Goal: Navigation & Orientation: Find specific page/section

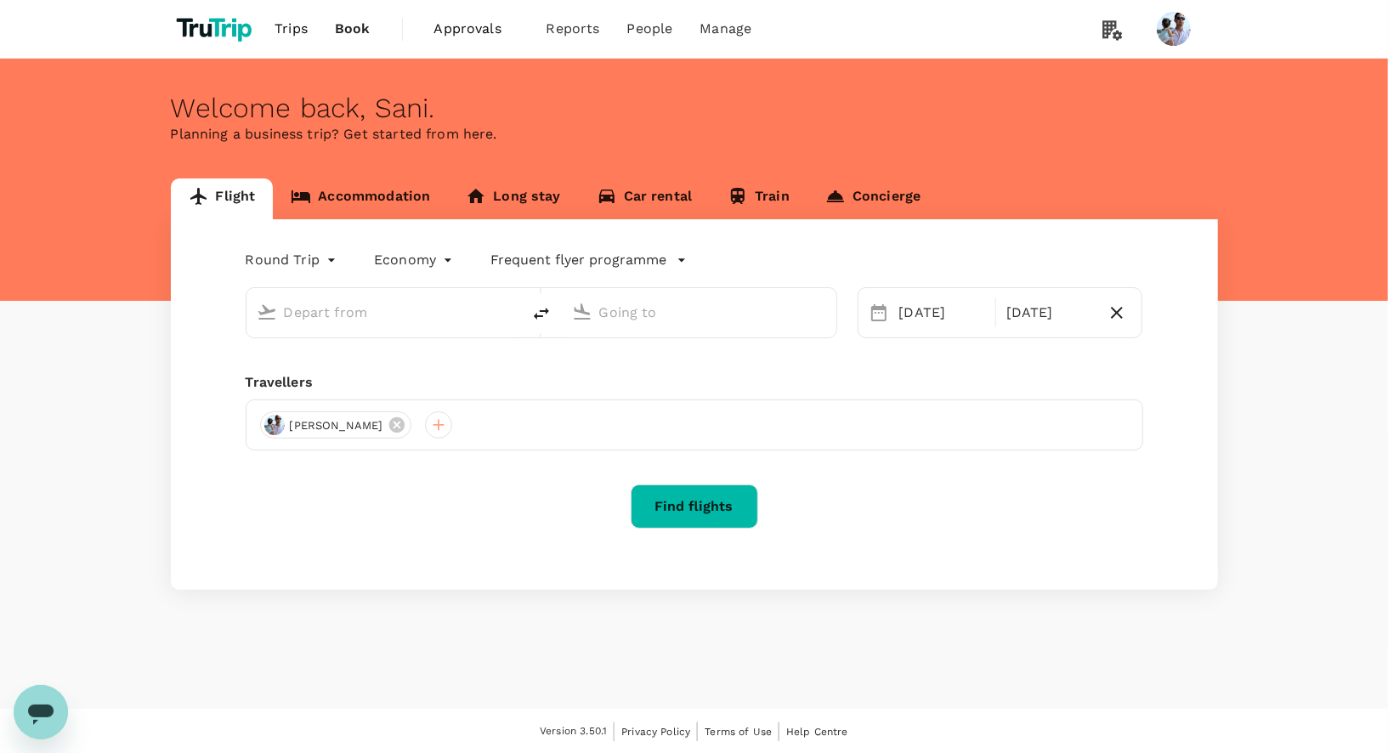
type input "[GEOGRAPHIC_DATA], [GEOGRAPHIC_DATA] (any)"
type input "Penang, [GEOGRAPHIC_DATA] (any)"
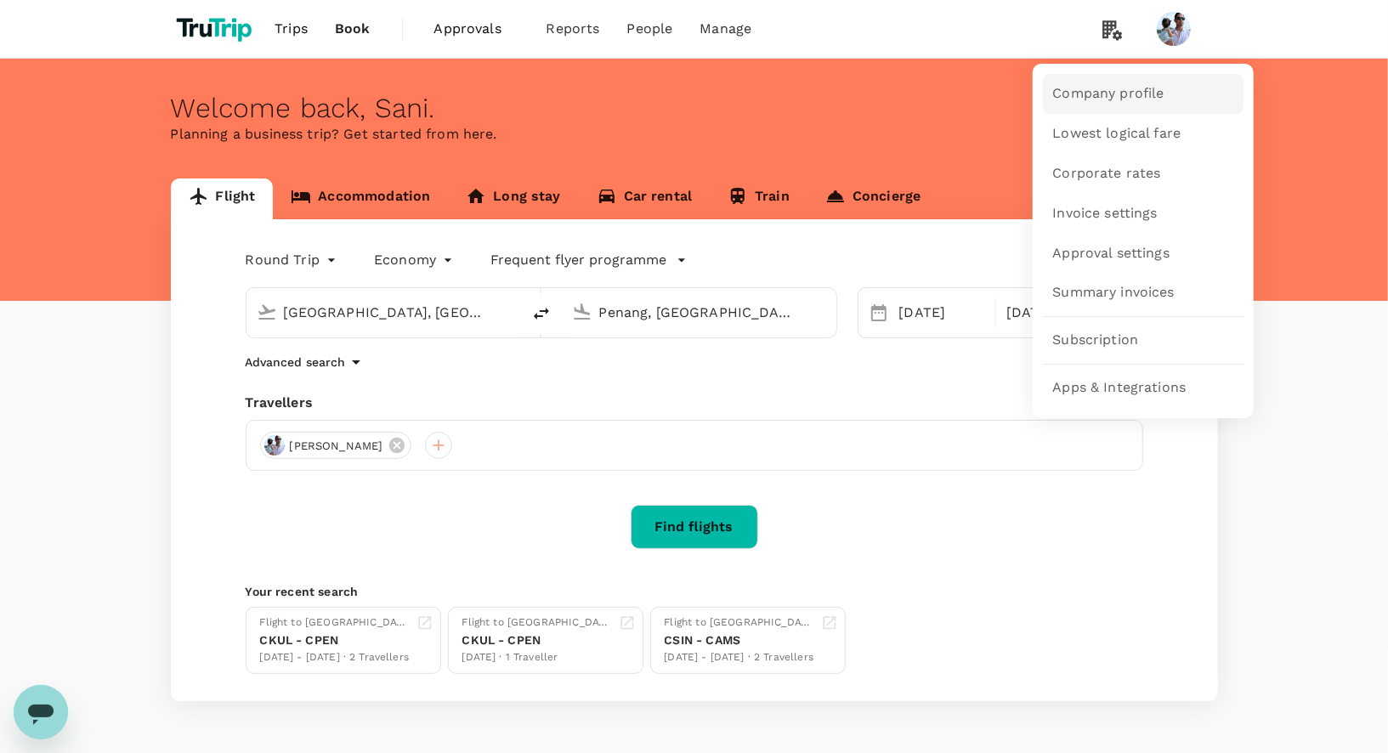
click at [1112, 96] on span "Company profile" at bounding box center [1108, 94] width 111 height 20
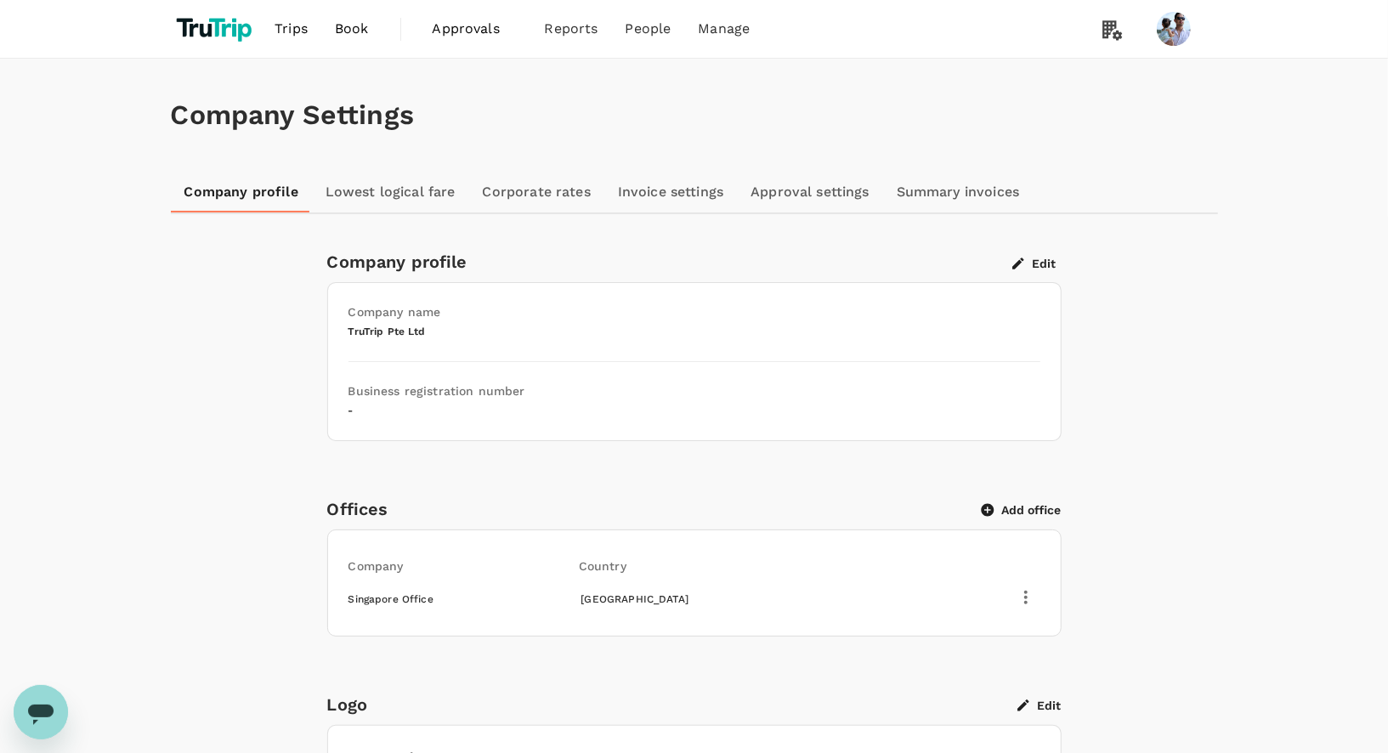
click at [353, 179] on link "Lowest logical fare" at bounding box center [390, 192] width 157 height 41
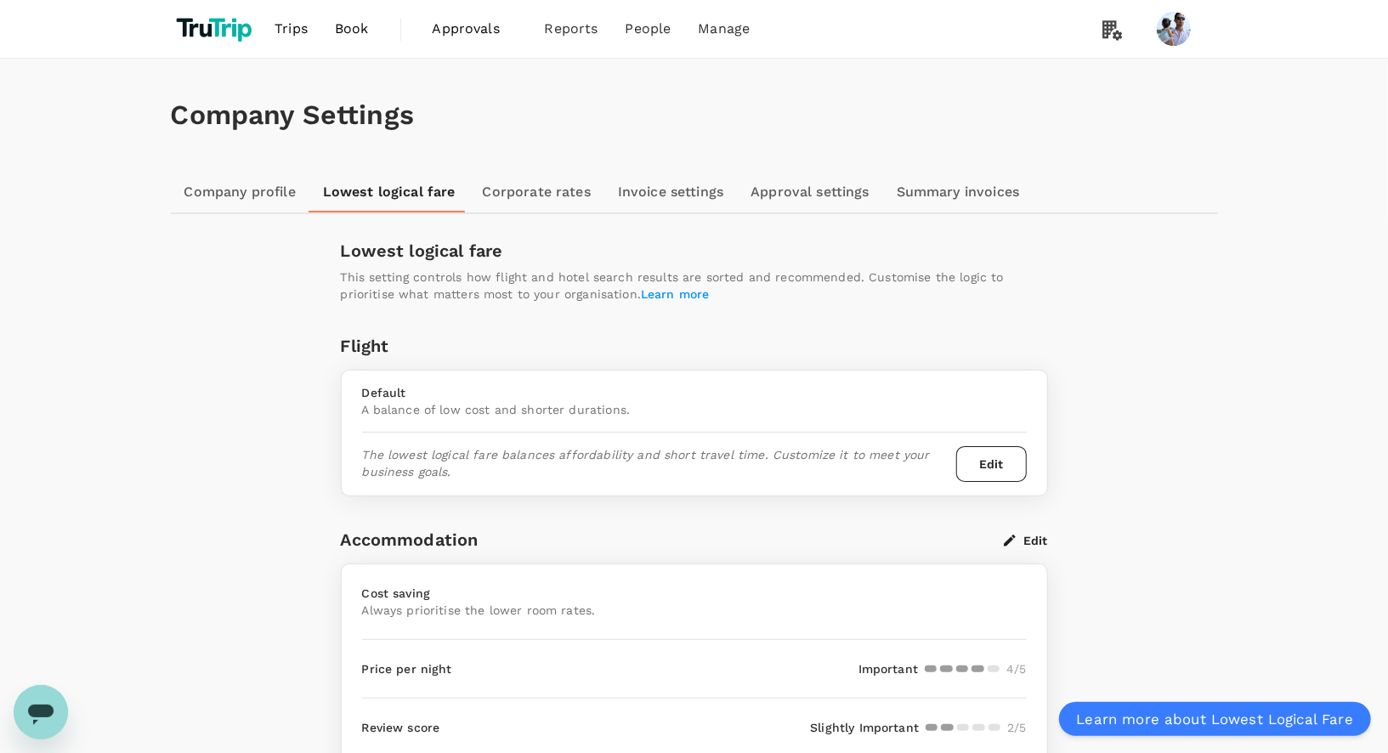
click at [527, 194] on link "Corporate rates" at bounding box center [536, 192] width 135 height 41
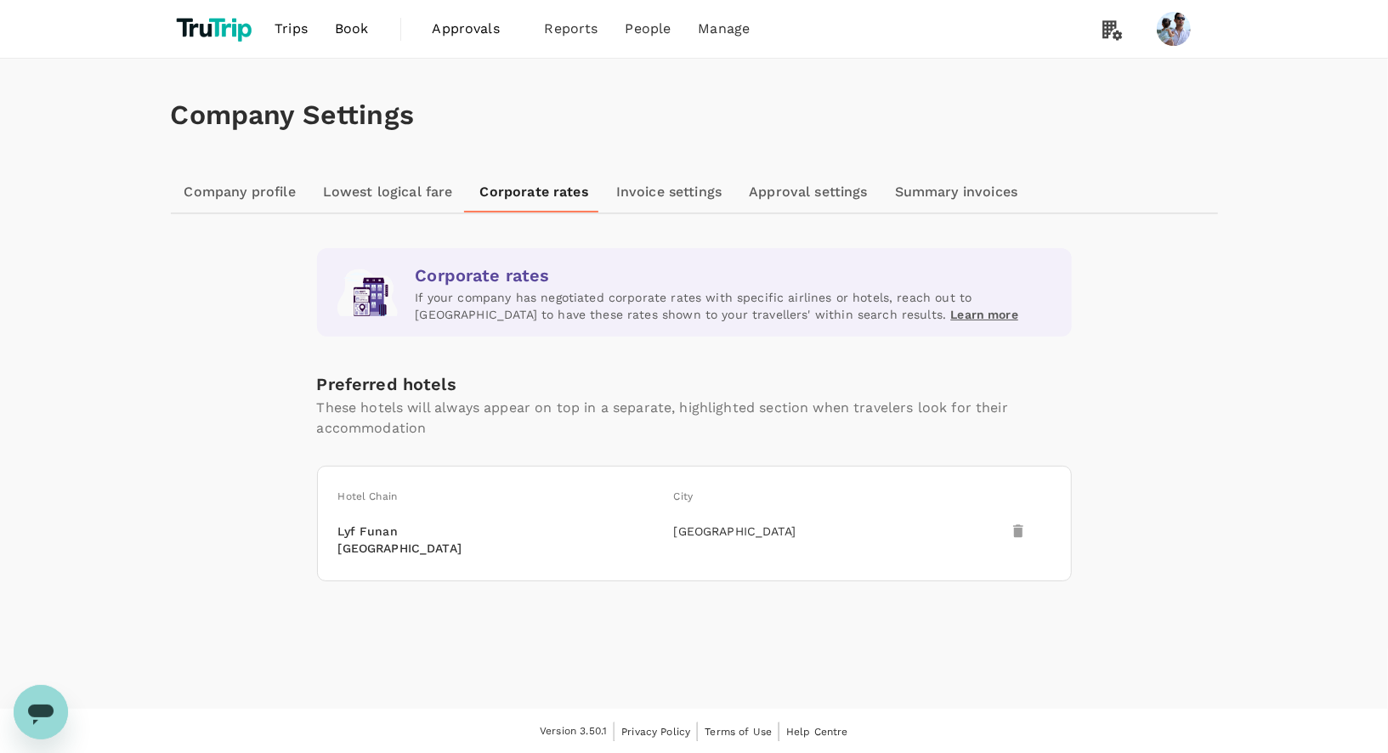
click at [665, 197] on link "Invoice settings" at bounding box center [669, 192] width 133 height 41
